Goal: Task Accomplishment & Management: Manage account settings

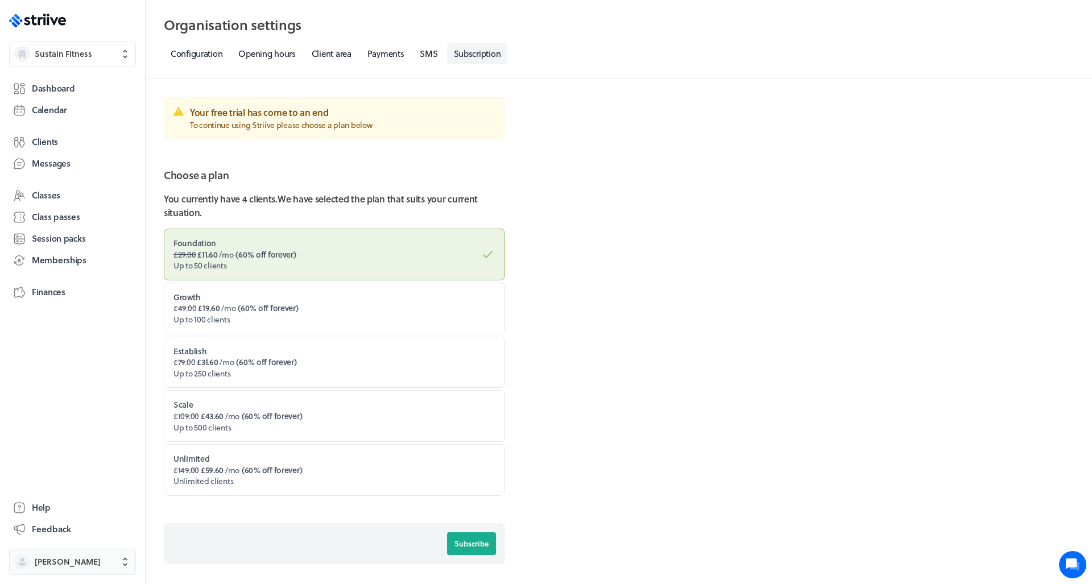
click at [71, 560] on span "[PERSON_NAME]" at bounding box center [68, 561] width 66 height 11
click at [67, 546] on button "Sign out" at bounding box center [73, 553] width 118 height 18
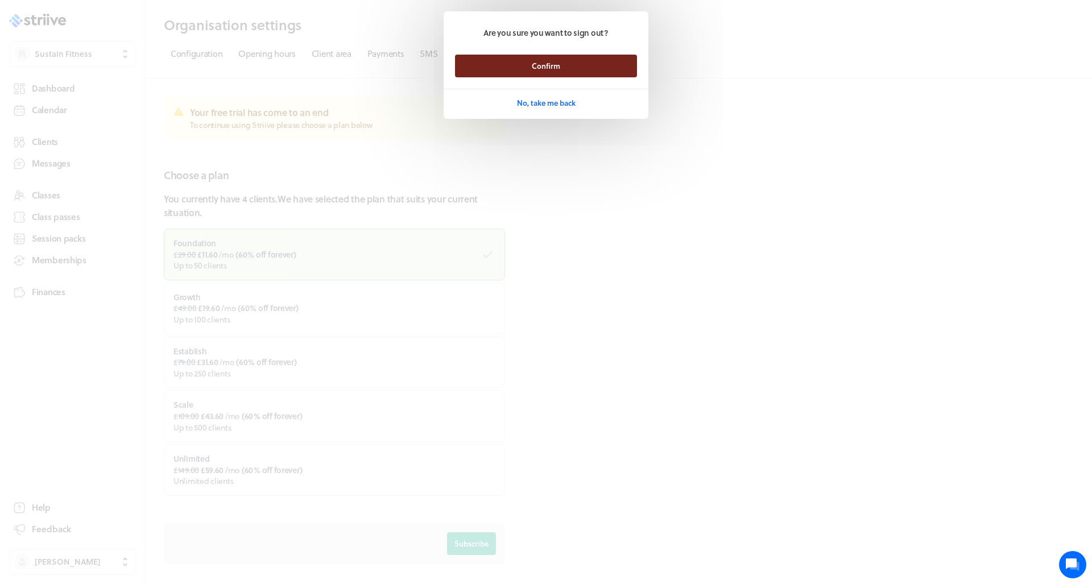
click at [499, 75] on button "Confirm" at bounding box center [546, 66] width 182 height 23
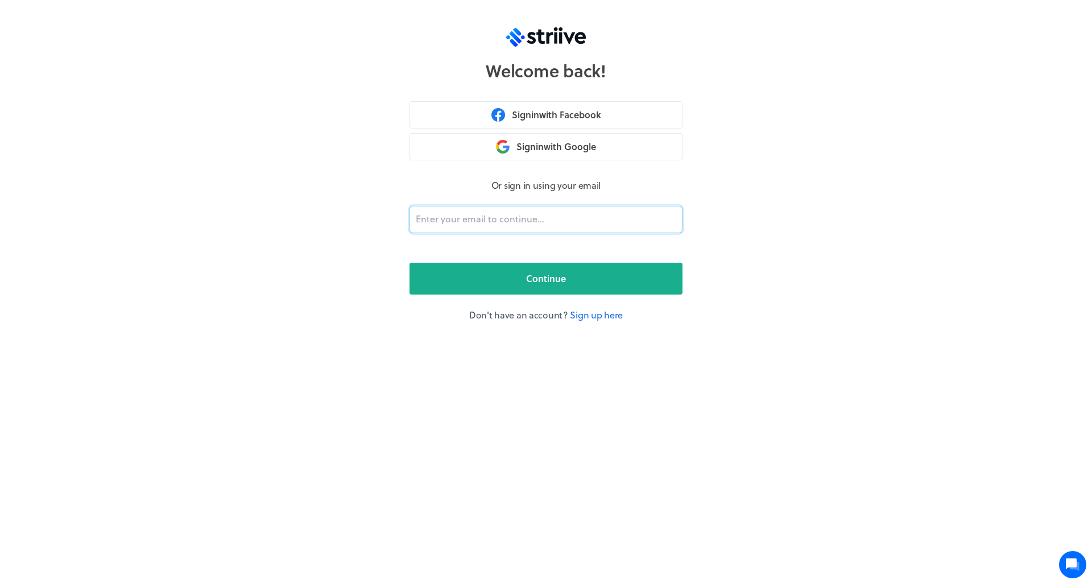
click at [496, 215] on input "email" at bounding box center [546, 219] width 273 height 27
type input "adam@striive.co"
